Goal: Information Seeking & Learning: Learn about a topic

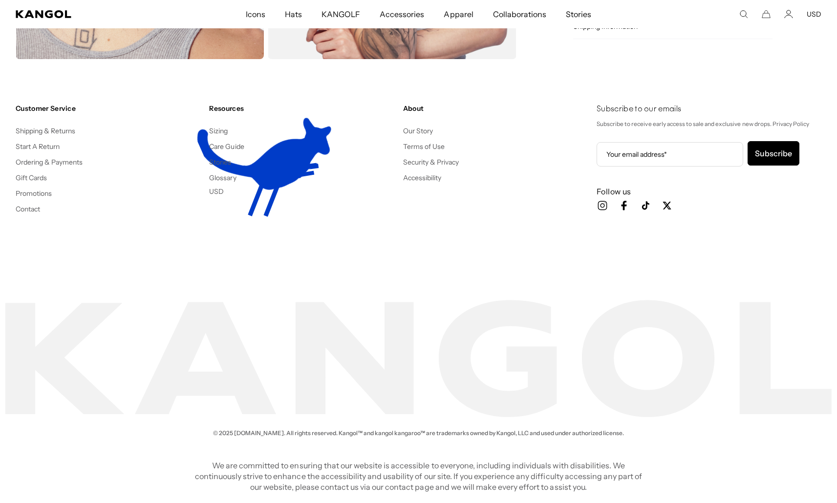
scroll to position [0, 201]
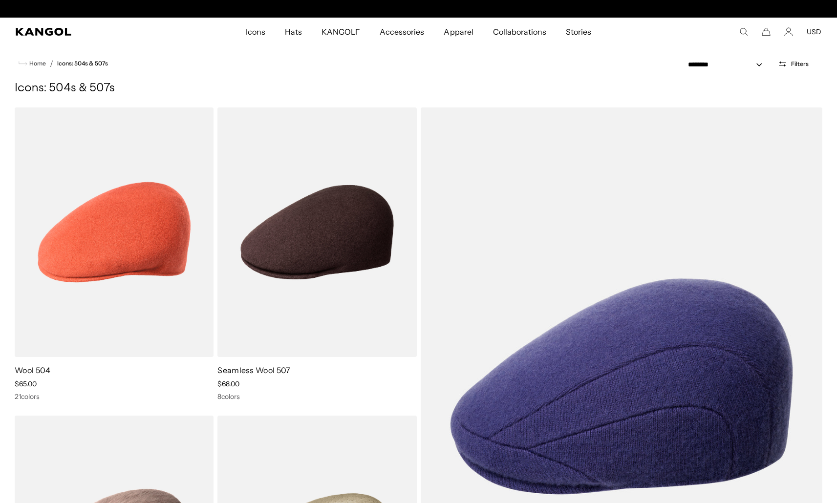
scroll to position [0, 201]
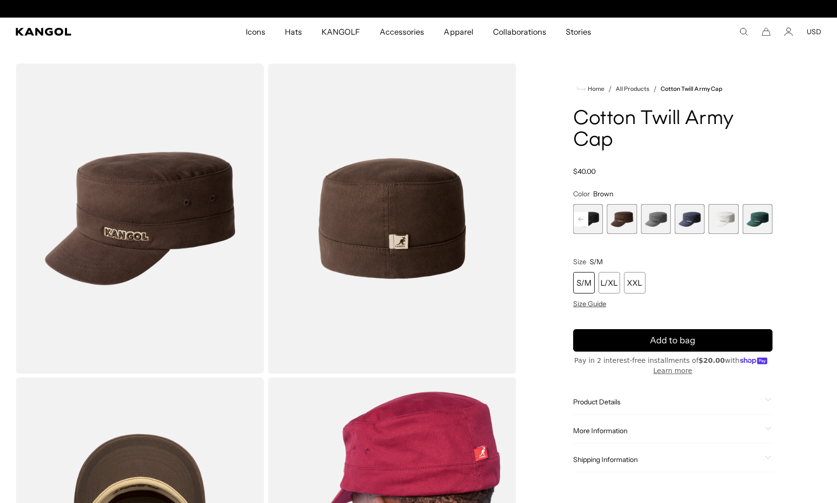
scroll to position [0, 201]
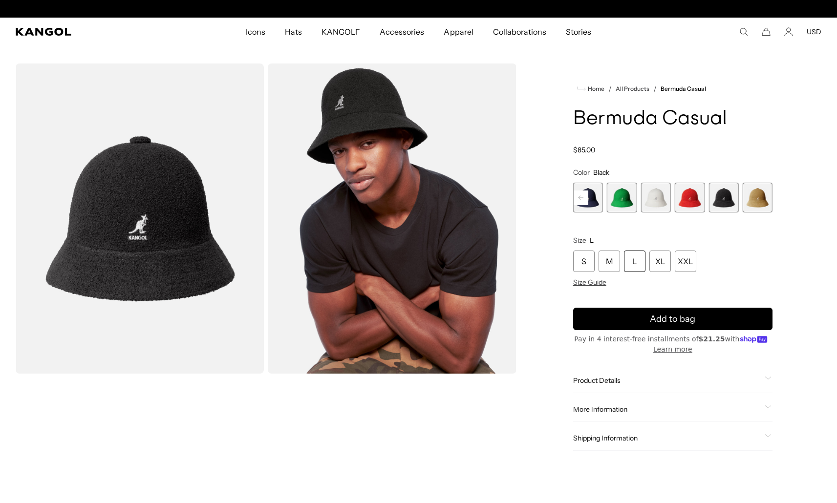
scroll to position [0, 201]
